Goal: Navigation & Orientation: Find specific page/section

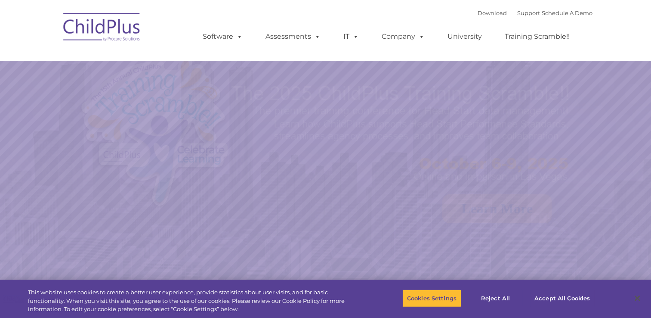
select select "MEDIUM"
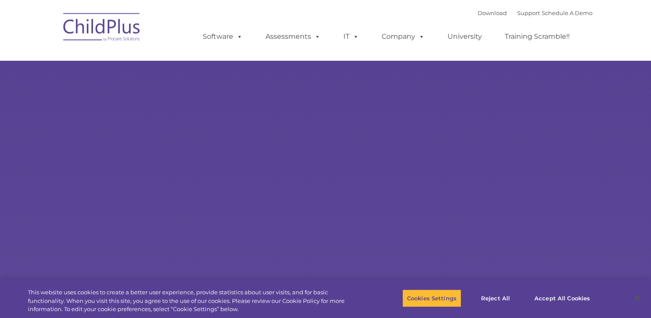
select select "MEDIUM"
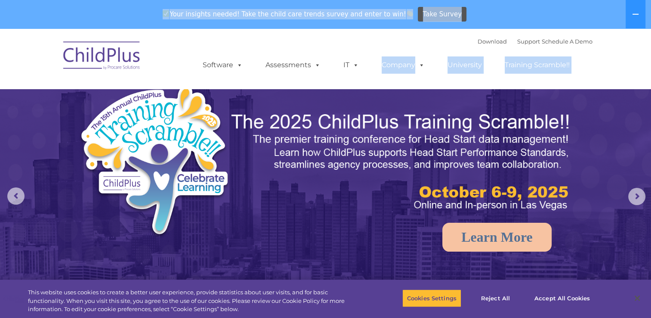
drag, startPoint x: 585, startPoint y: 28, endPoint x: 404, endPoint y: 53, distance: 182.9
click at [34, 20] on div "Your insights needed! Take the child care trends survey and enter to win! Take …" at bounding box center [313, 14] width 627 height 28
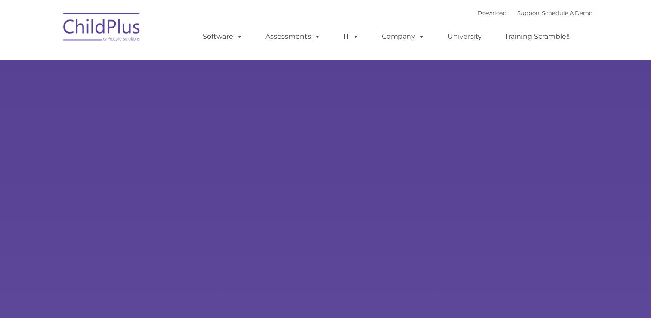
type input ""
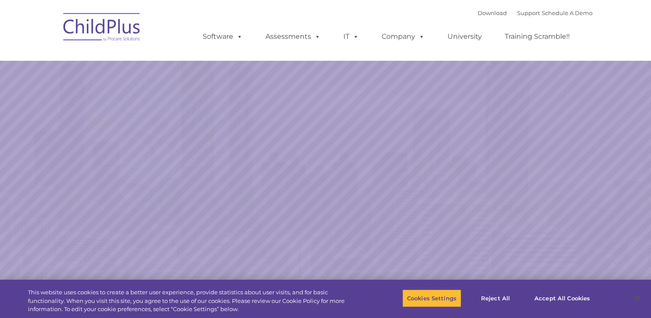
select select "MEDIUM"
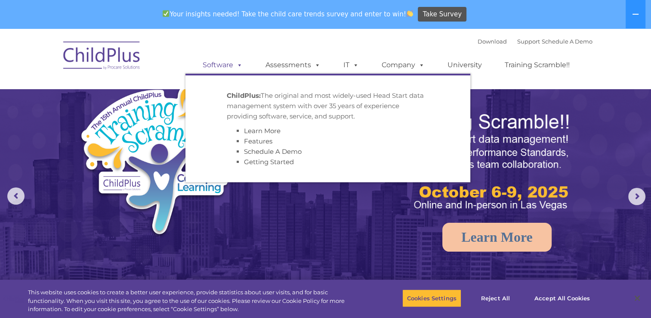
click at [214, 66] on link "Software" at bounding box center [222, 64] width 57 height 17
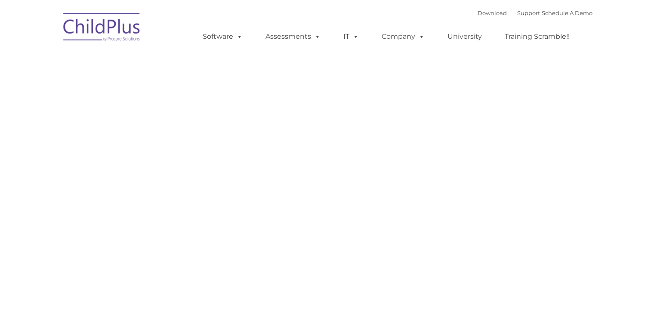
type input ""
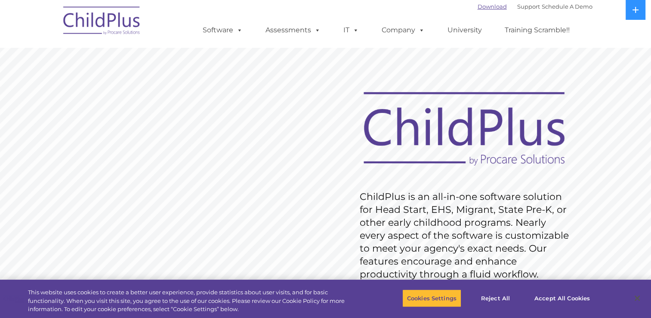
click at [478, 8] on link "Download" at bounding box center [492, 6] width 29 height 7
click at [482, 8] on link "Download" at bounding box center [492, 6] width 29 height 7
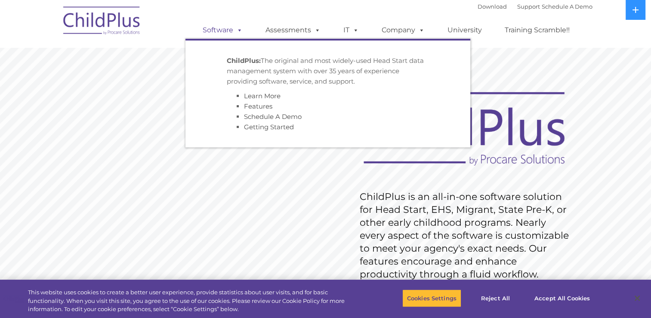
click at [235, 31] on span at bounding box center [237, 30] width 9 height 8
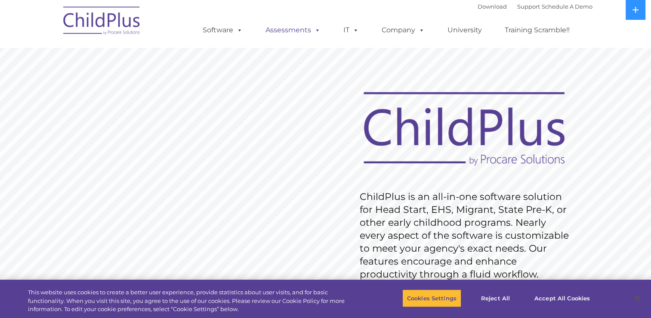
click at [303, 27] on link "Assessments" at bounding box center [293, 30] width 72 height 17
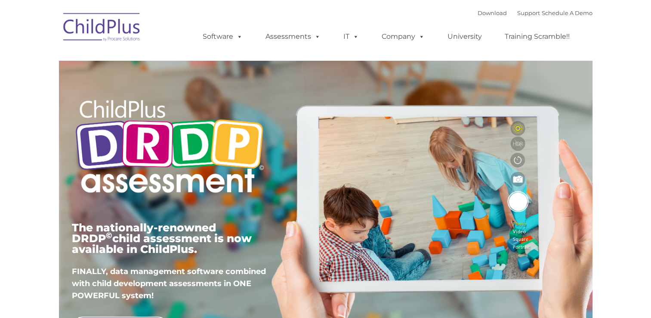
type input ""
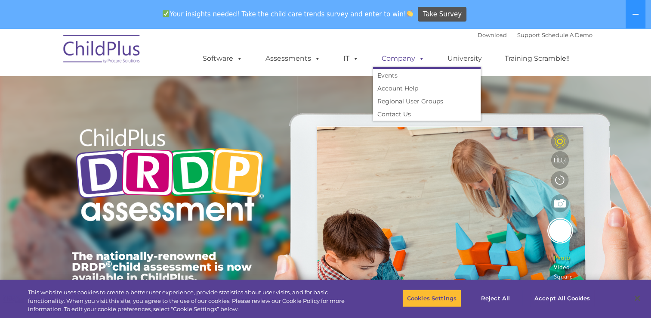
click at [414, 60] on link "Company" at bounding box center [403, 58] width 60 height 17
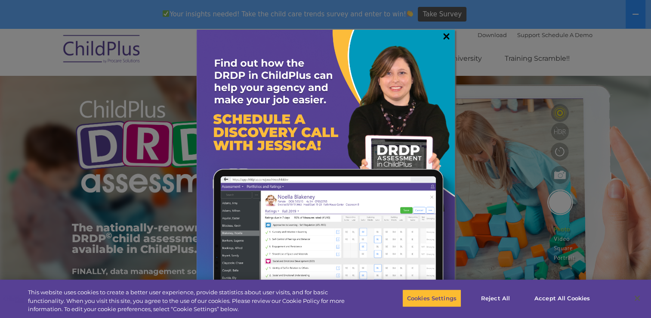
click at [443, 34] on link "×" at bounding box center [447, 36] width 10 height 9
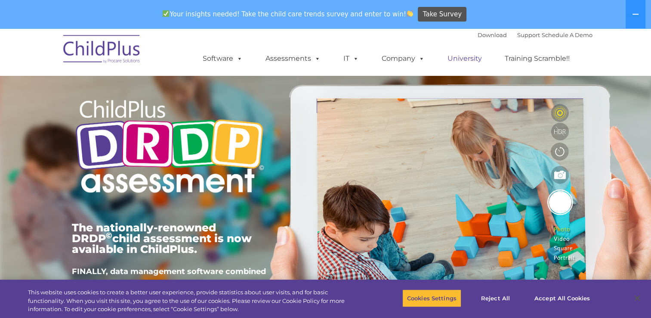
click at [472, 59] on link "University" at bounding box center [465, 58] width 52 height 17
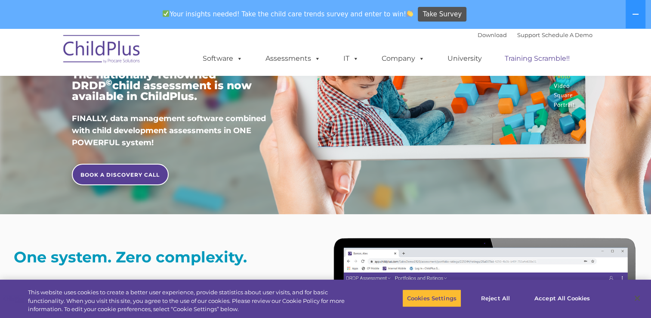
scroll to position [191, 0]
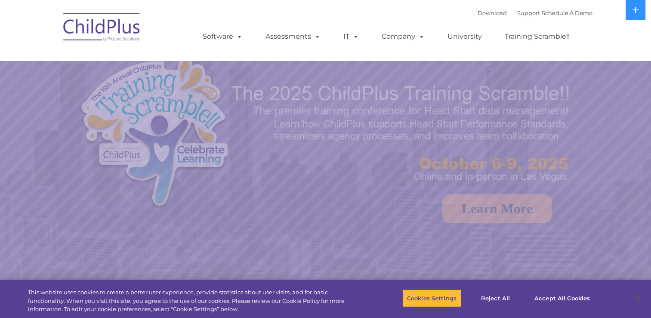
select select "MEDIUM"
